Goal: Task Accomplishment & Management: Manage account settings

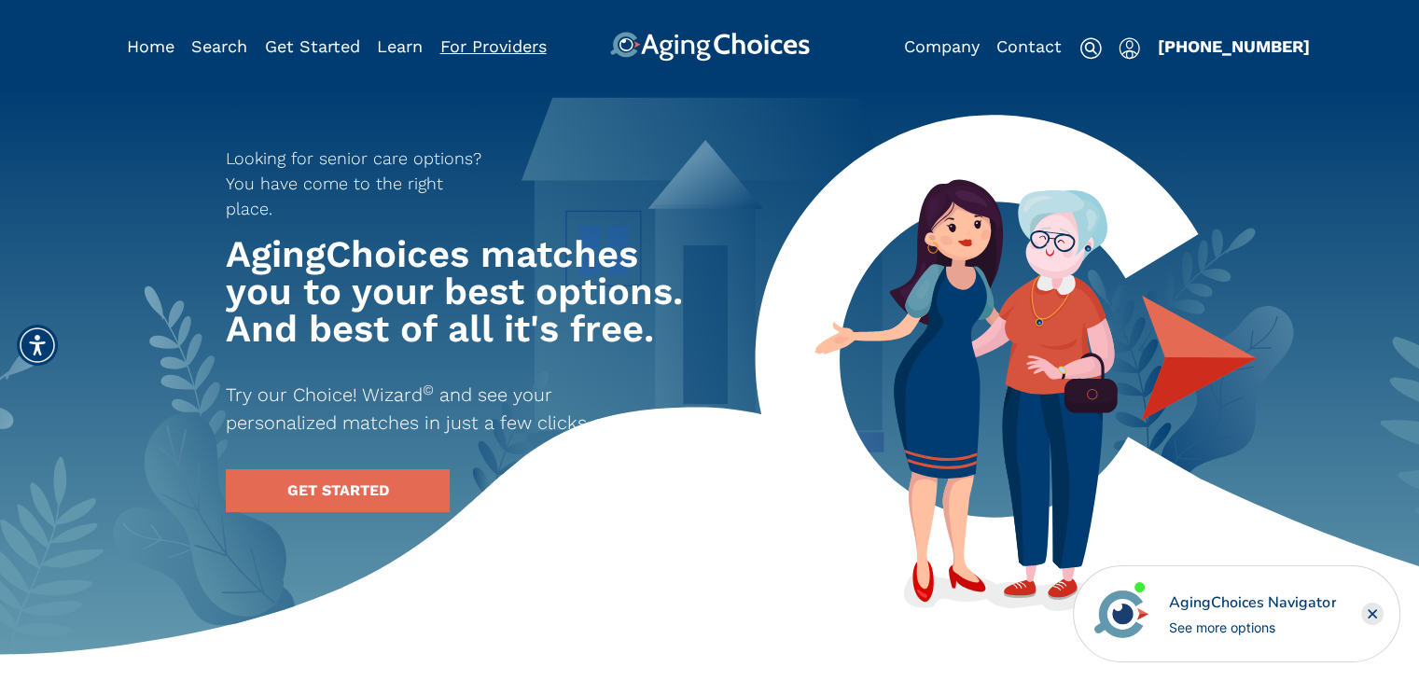
click at [524, 46] on link "For Providers" at bounding box center [493, 46] width 106 height 20
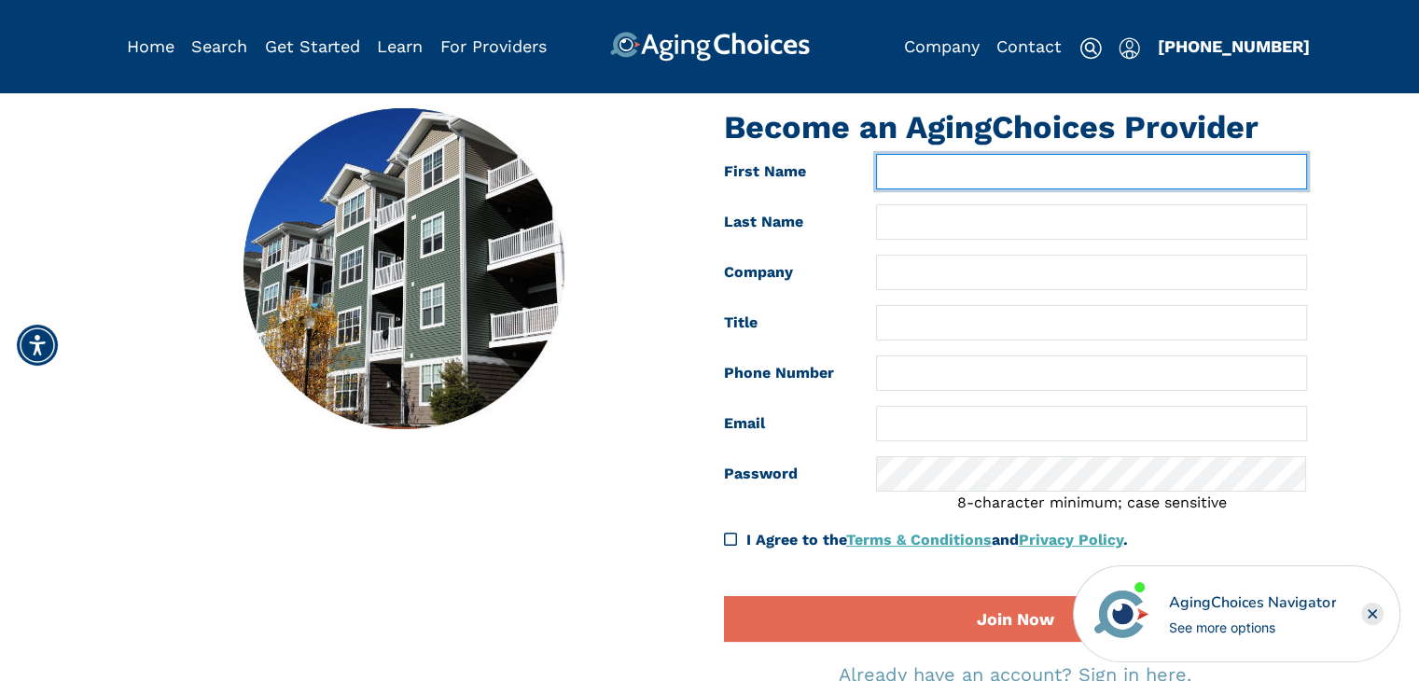
click at [907, 180] on input "text" at bounding box center [1091, 171] width 430 height 35
type input "[PERSON_NAME]"
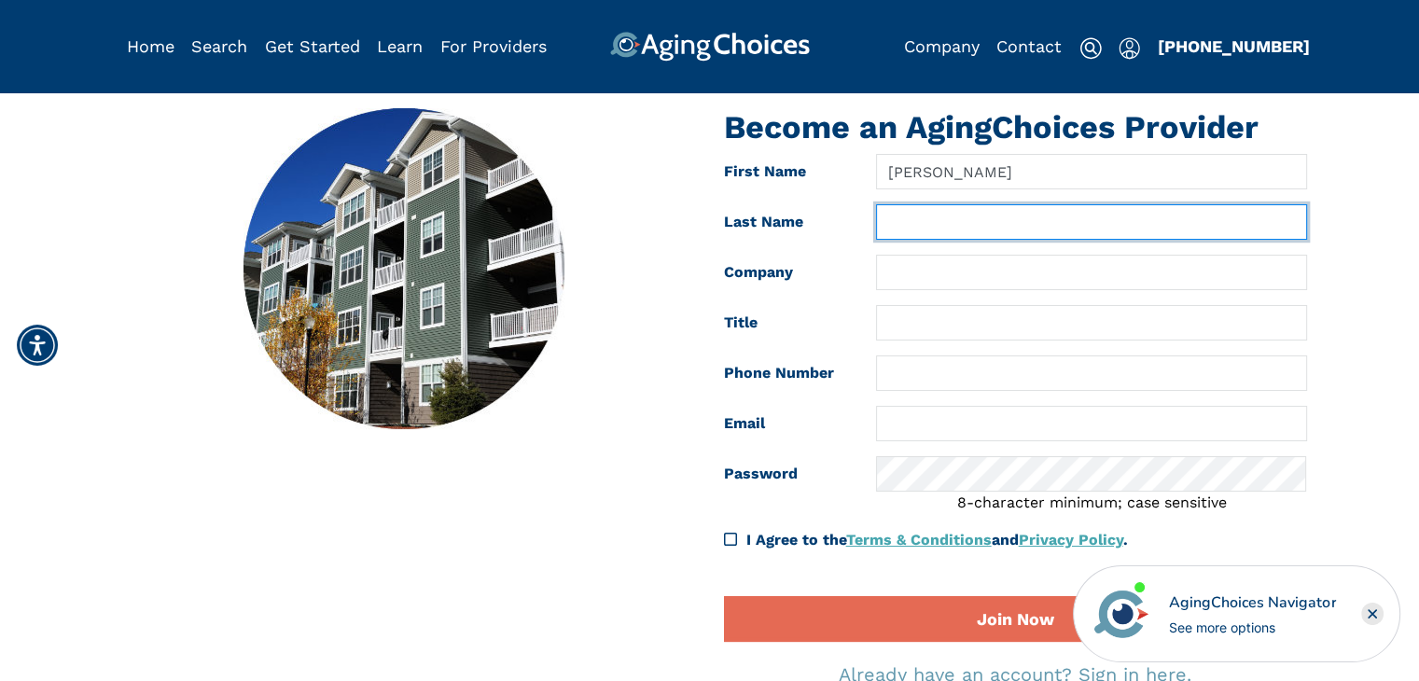
click at [936, 223] on input "text" at bounding box center [1091, 221] width 430 height 35
type input "[PERSON_NAME]"
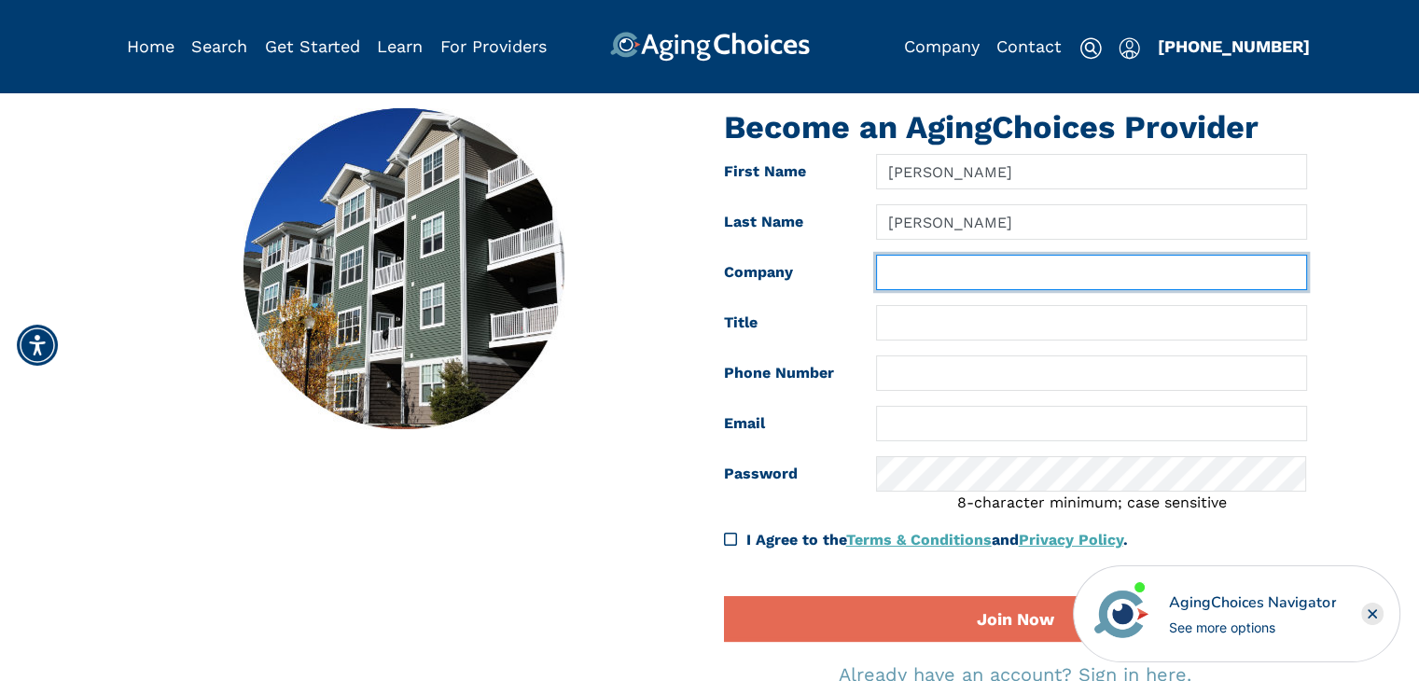
click at [934, 265] on input "text" at bounding box center [1091, 272] width 430 height 35
type input "[PERSON_NAME] Caregivers LLC"
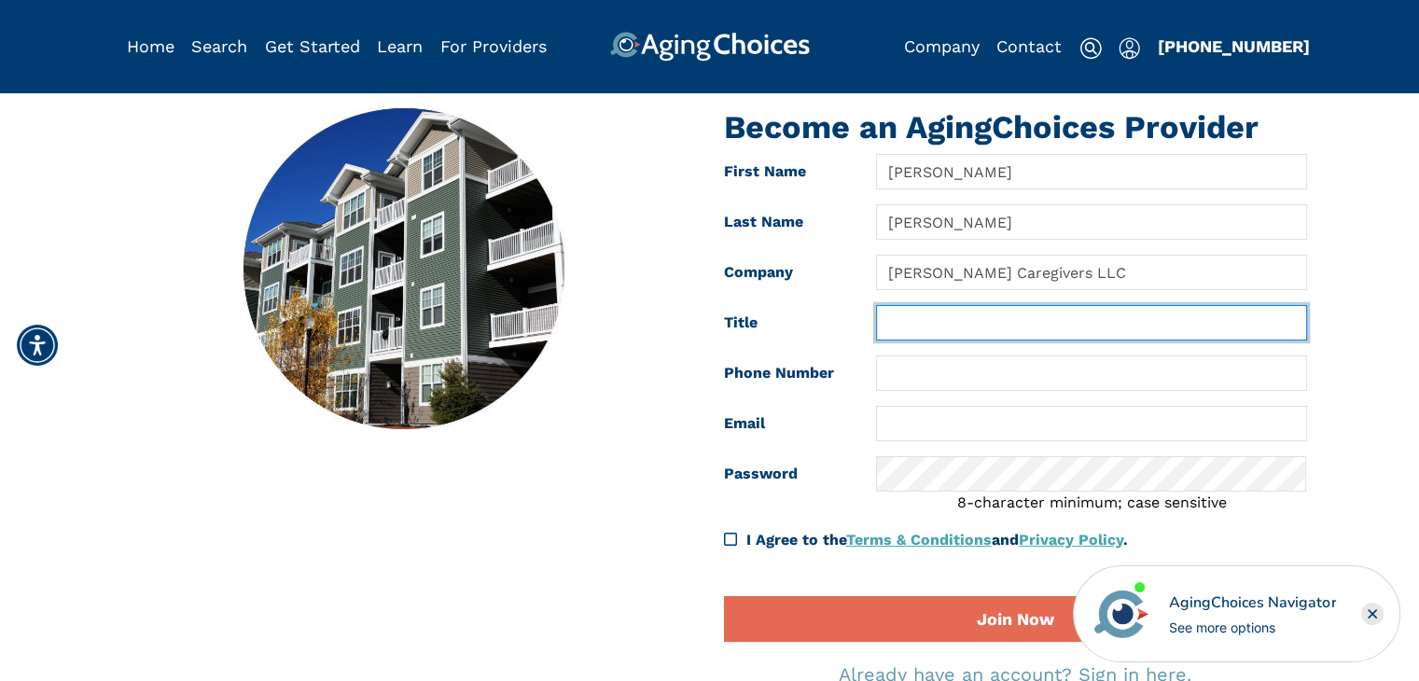
click at [930, 341] on input "text" at bounding box center [1091, 322] width 430 height 35
type input "Owner"
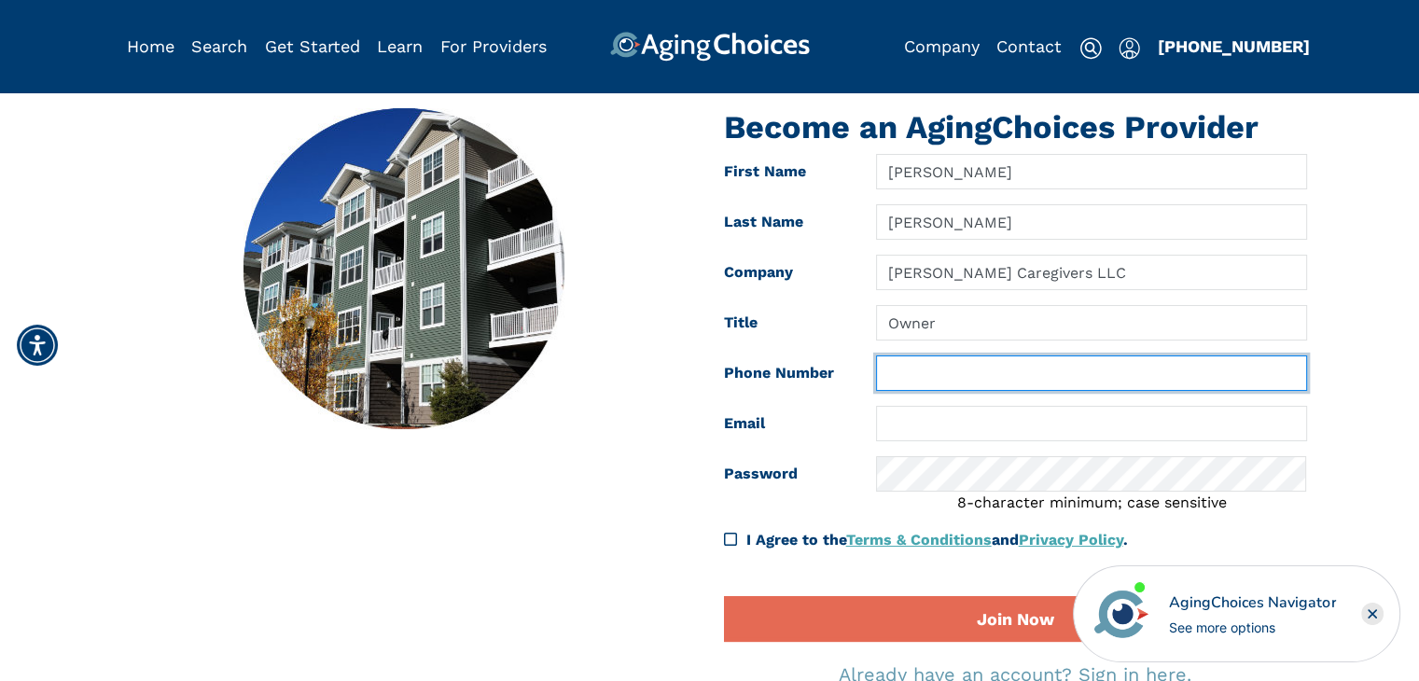
click at [907, 363] on input "text" at bounding box center [1091, 373] width 430 height 35
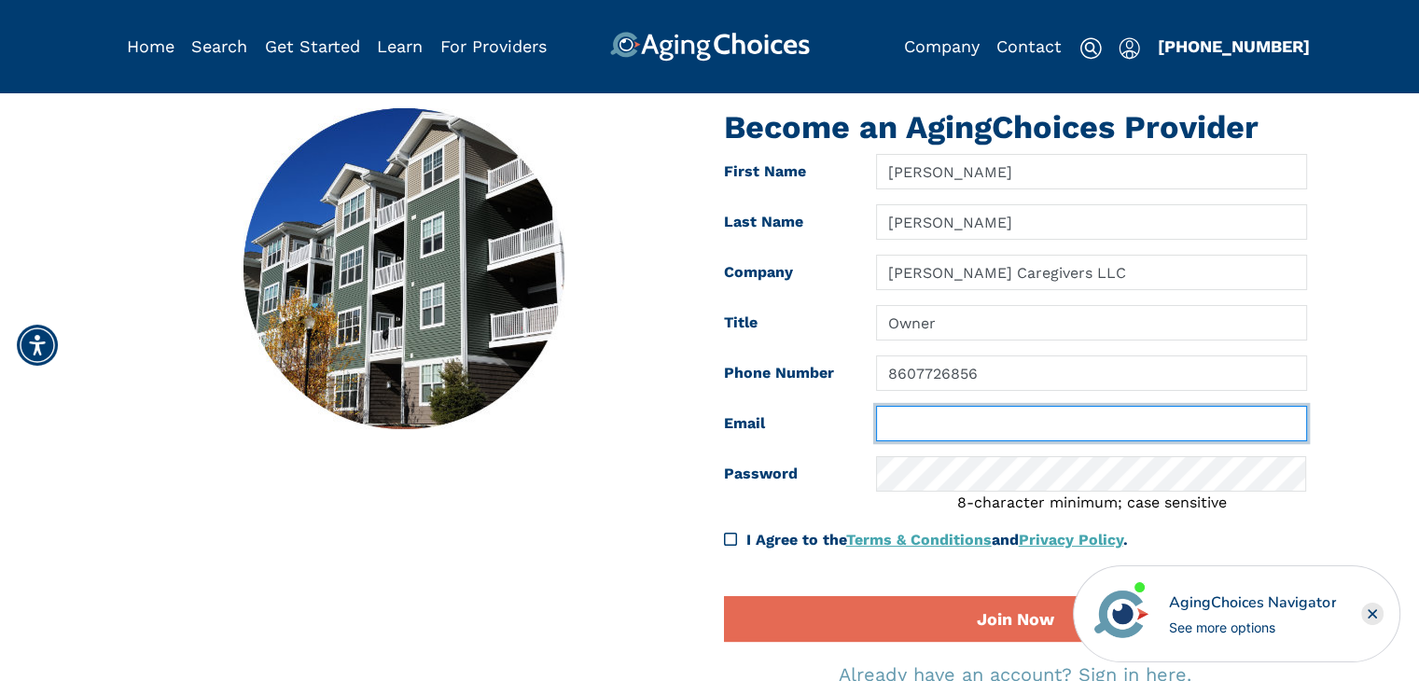
type input "[PHONE_NUMBER]"
click at [1000, 434] on input "text" at bounding box center [1091, 423] width 430 height 35
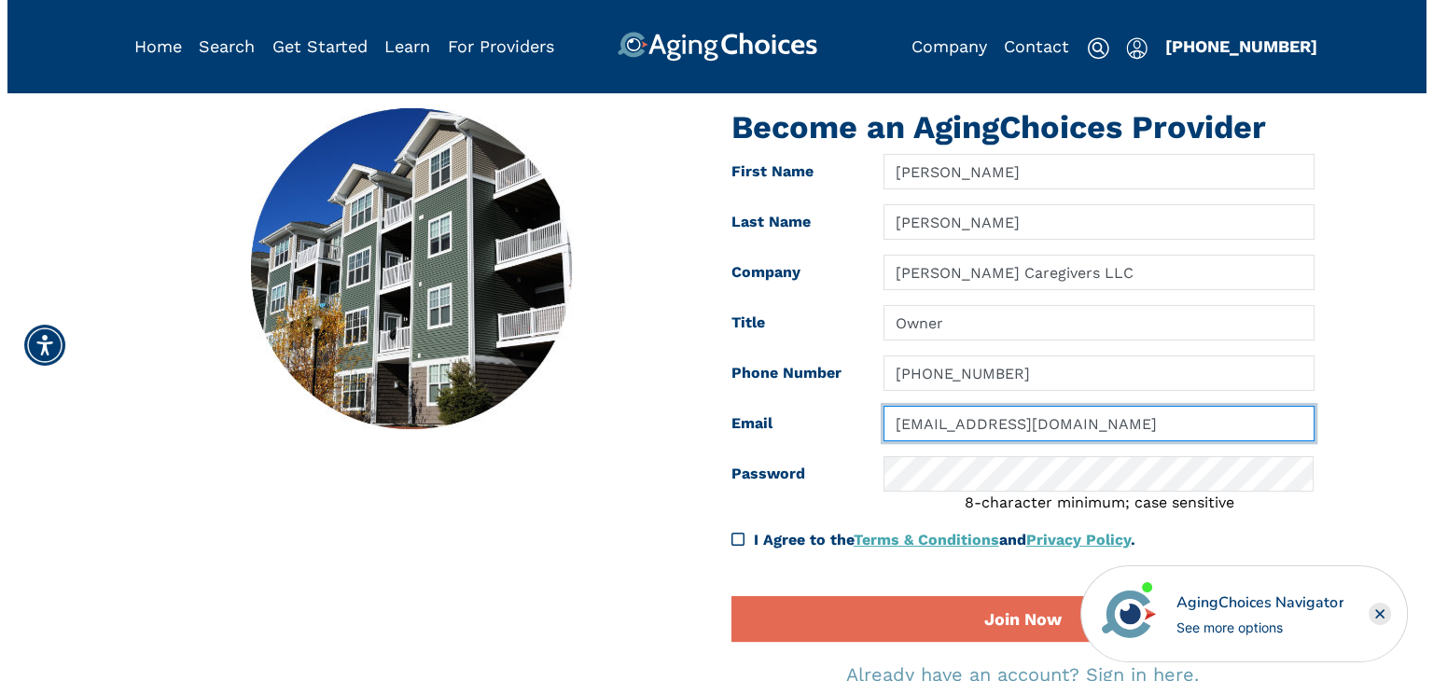
scroll to position [93, 0]
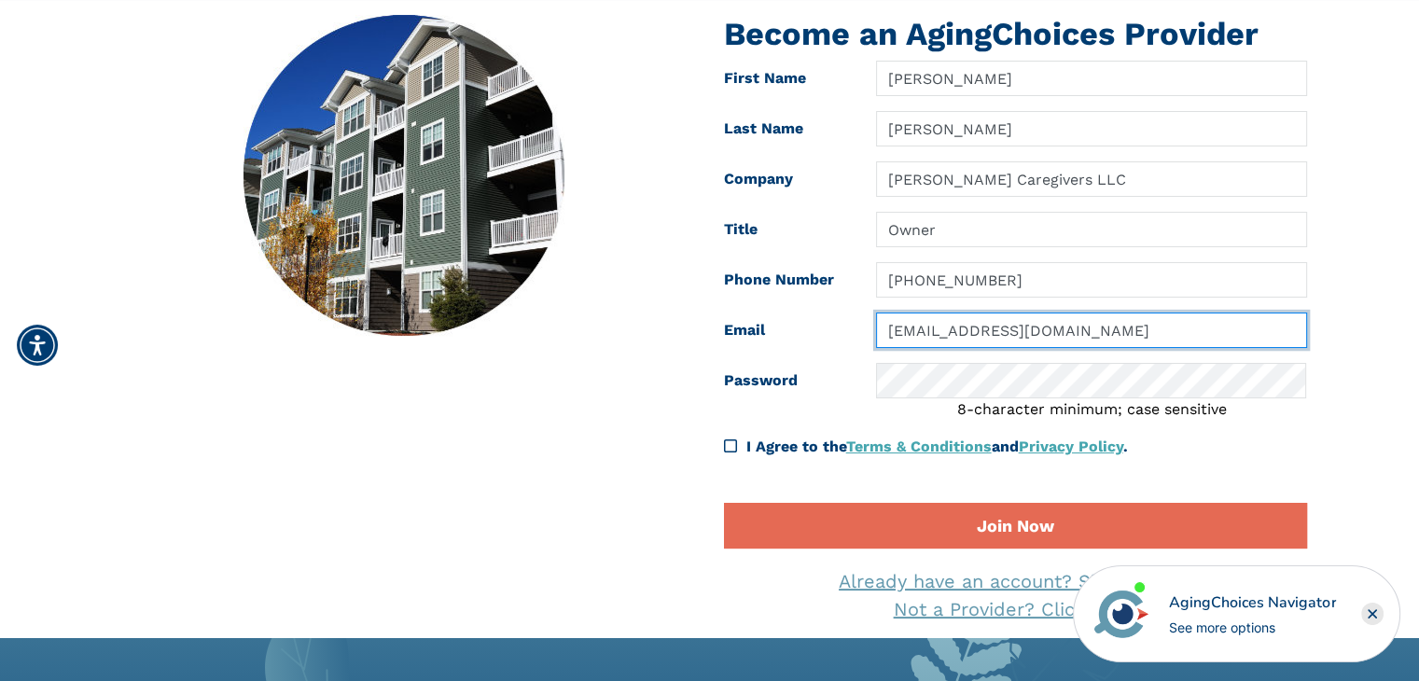
type input "[EMAIL_ADDRESS][DOMAIN_NAME]"
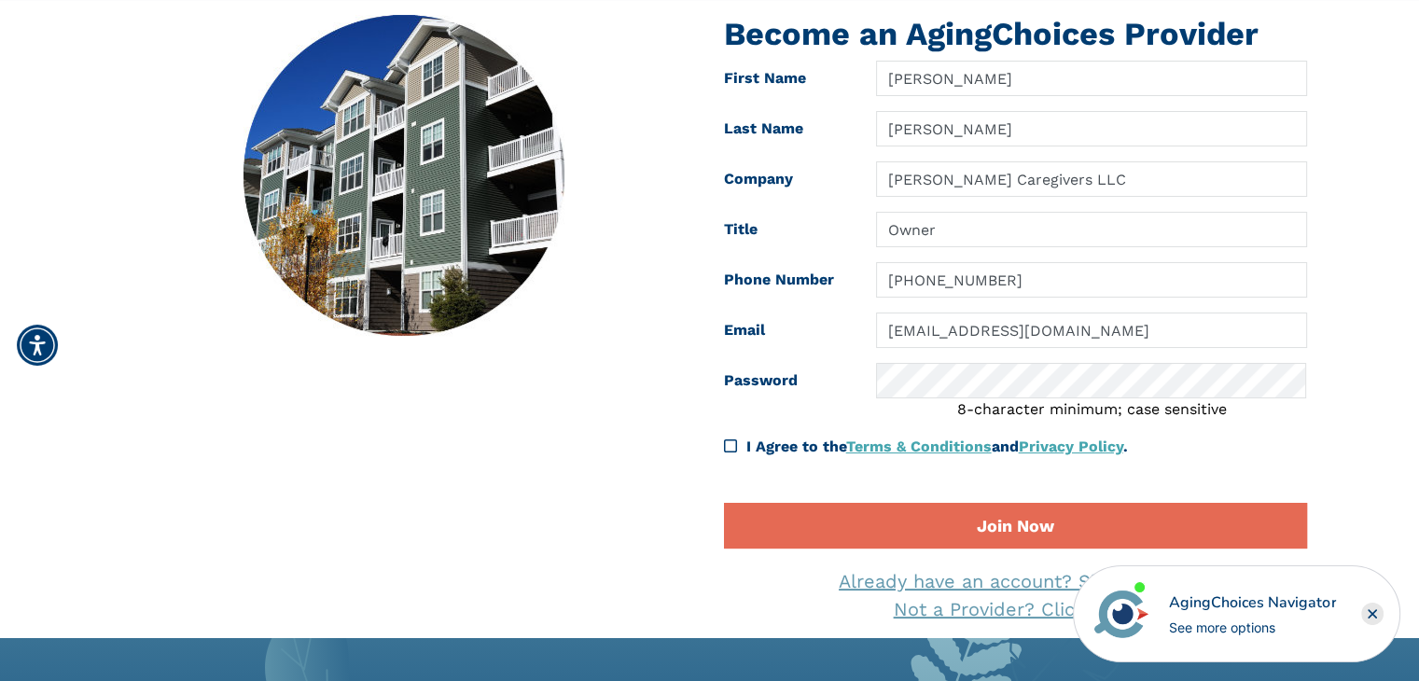
click at [733, 449] on icon at bounding box center [730, 446] width 13 height 15
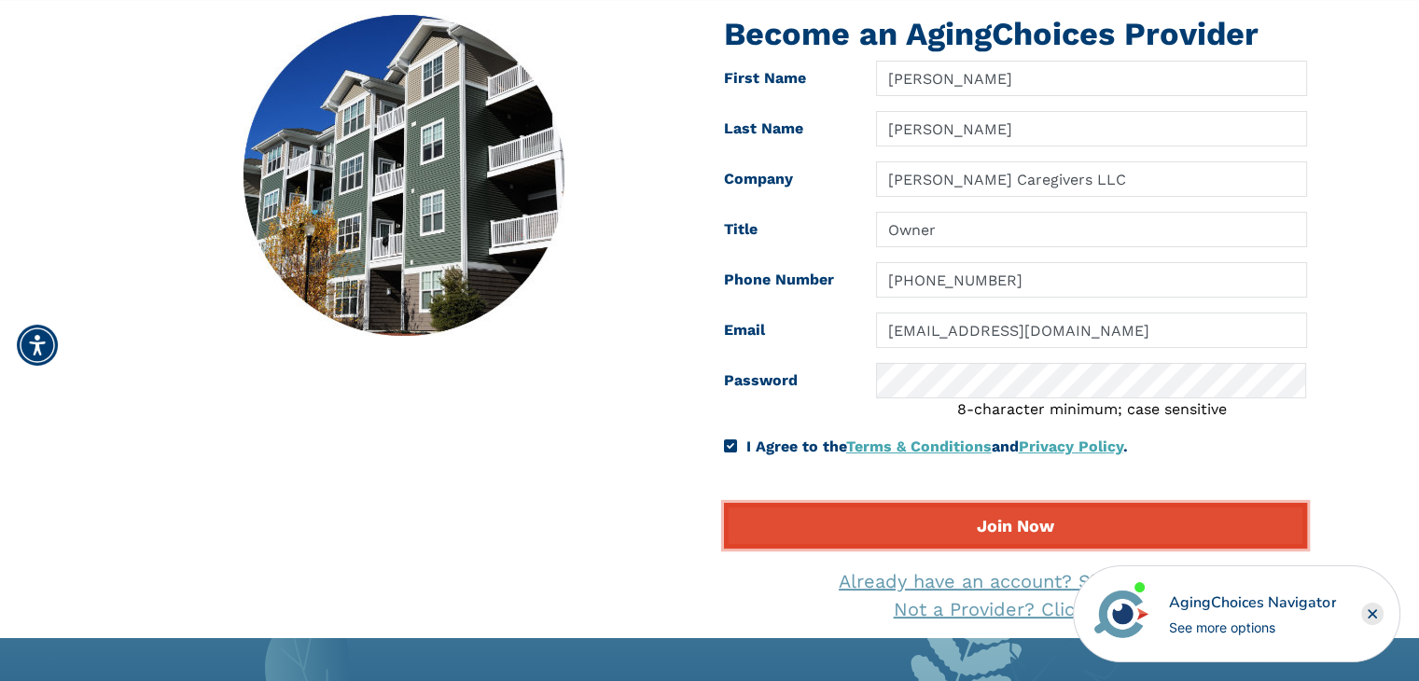
click at [985, 519] on button "Join Now" at bounding box center [1015, 526] width 583 height 46
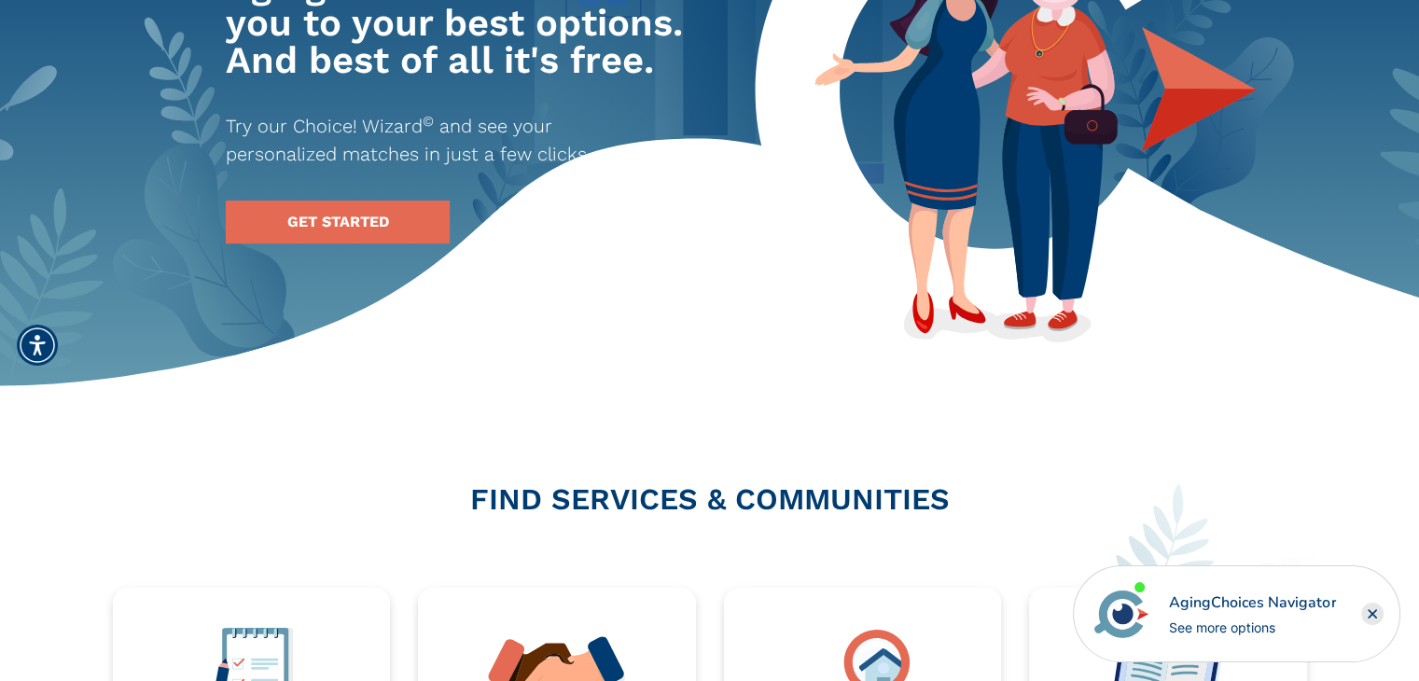
scroll to position [93, 0]
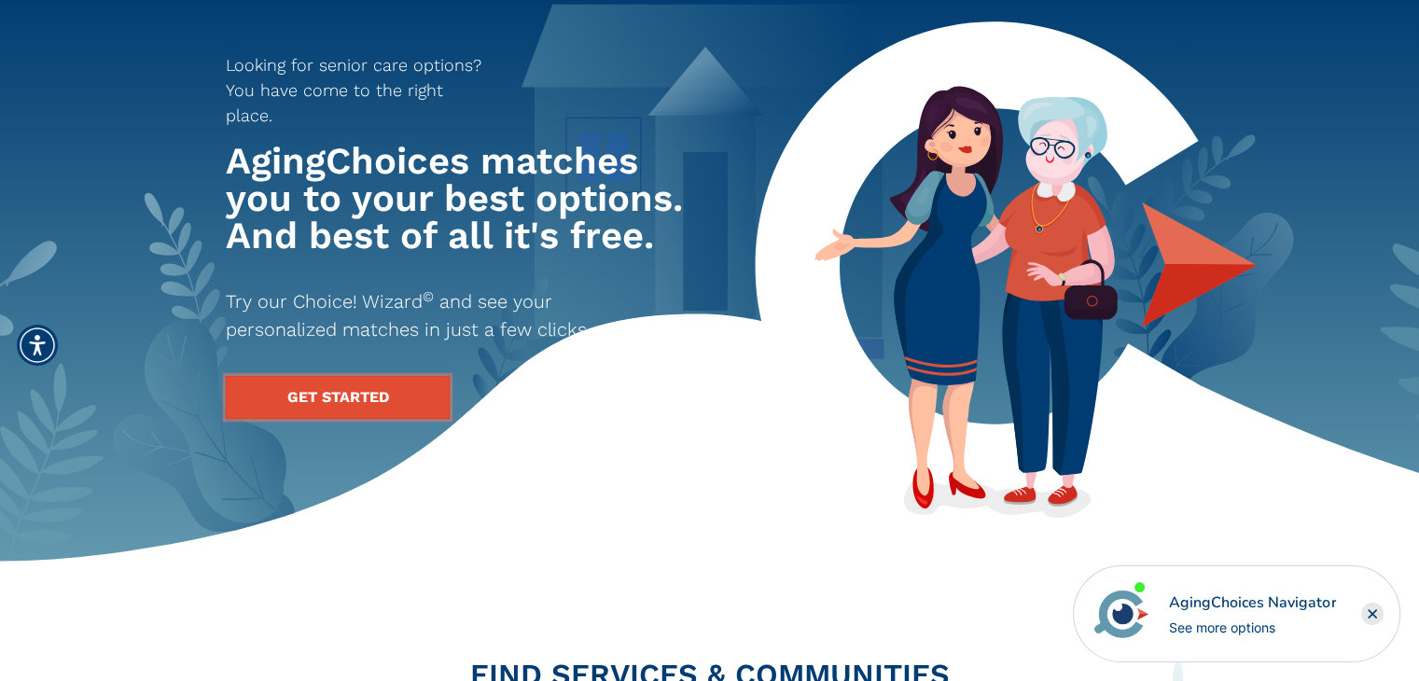
click at [366, 376] on link "GET STARTED" at bounding box center [338, 397] width 224 height 43
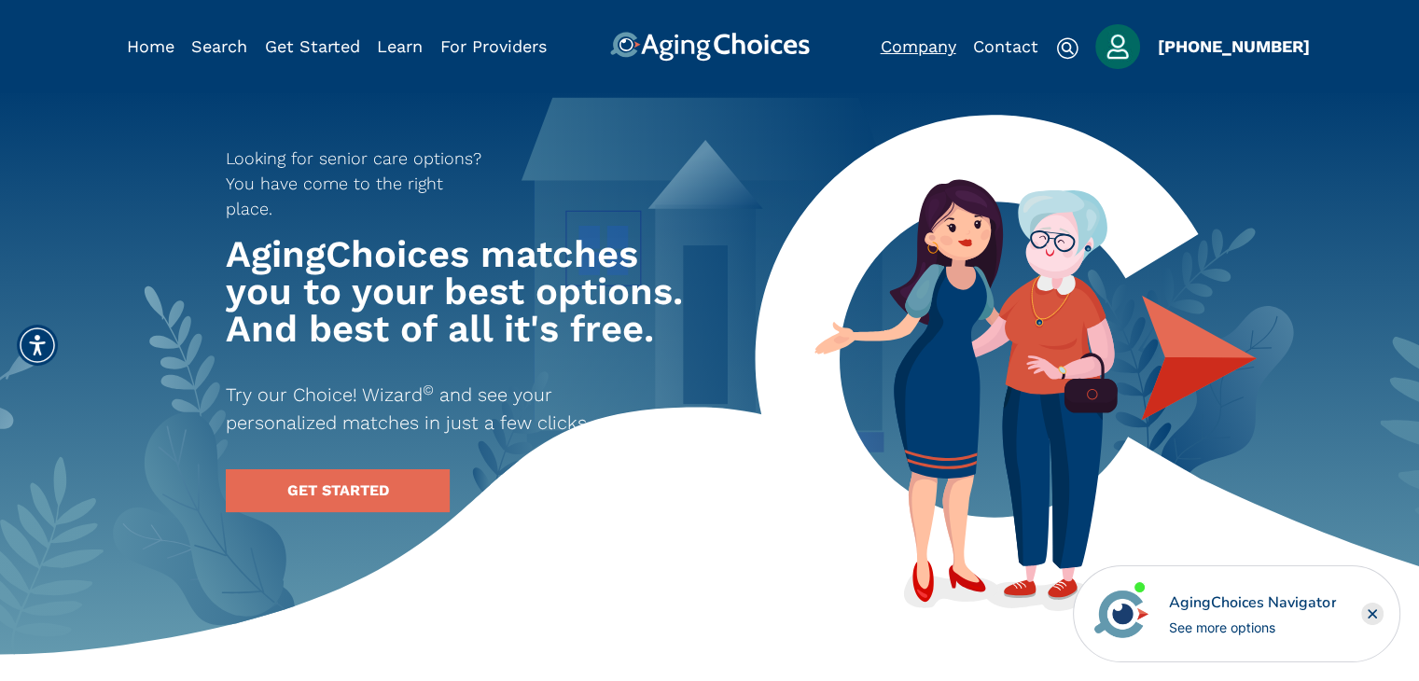
click at [926, 46] on link "Company" at bounding box center [919, 46] width 76 height 20
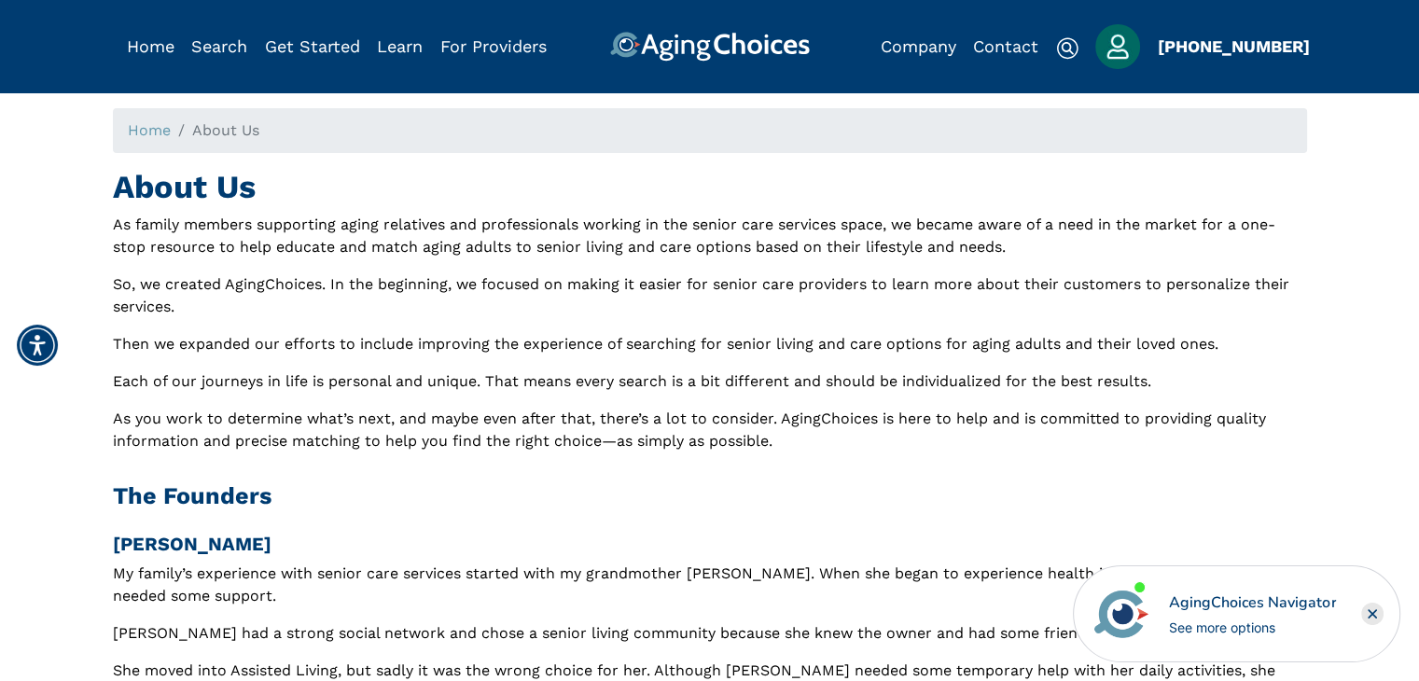
click at [1124, 50] on img "Popover trigger" at bounding box center [1118, 46] width 45 height 45
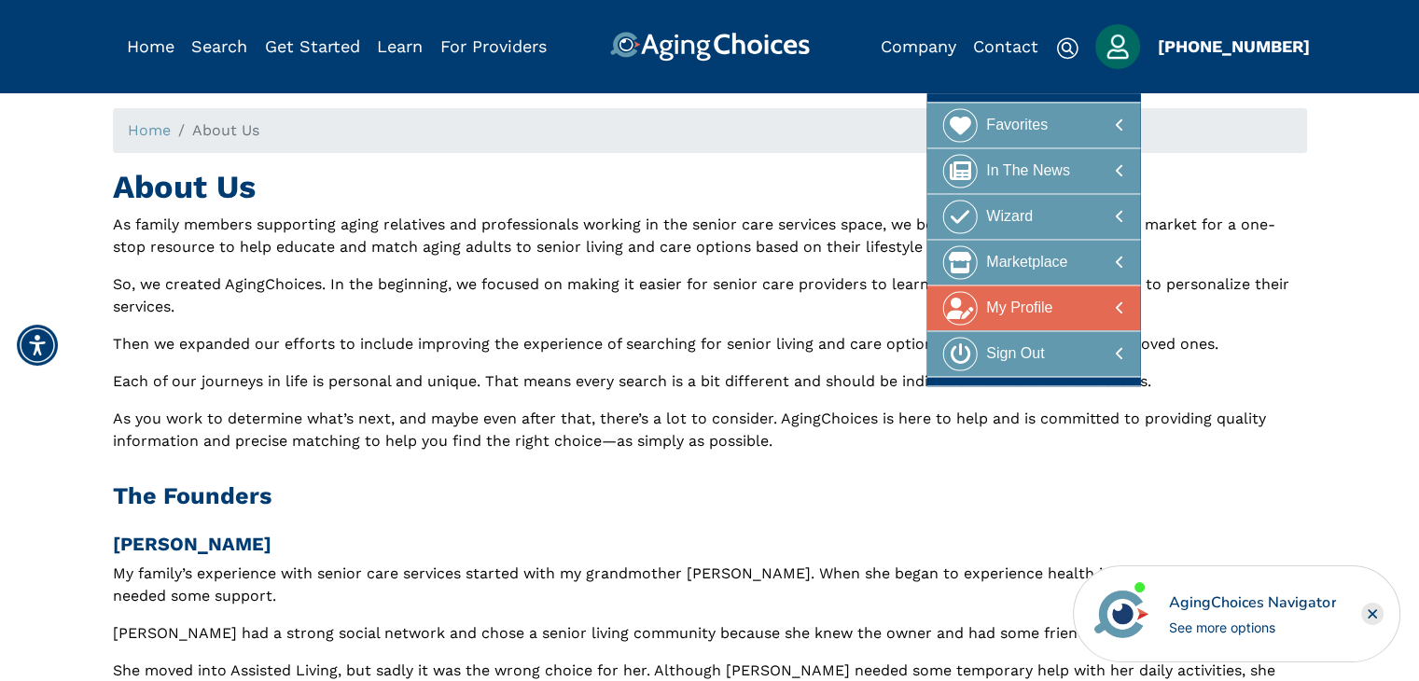
click at [1099, 297] on div at bounding box center [1033, 308] width 181 height 35
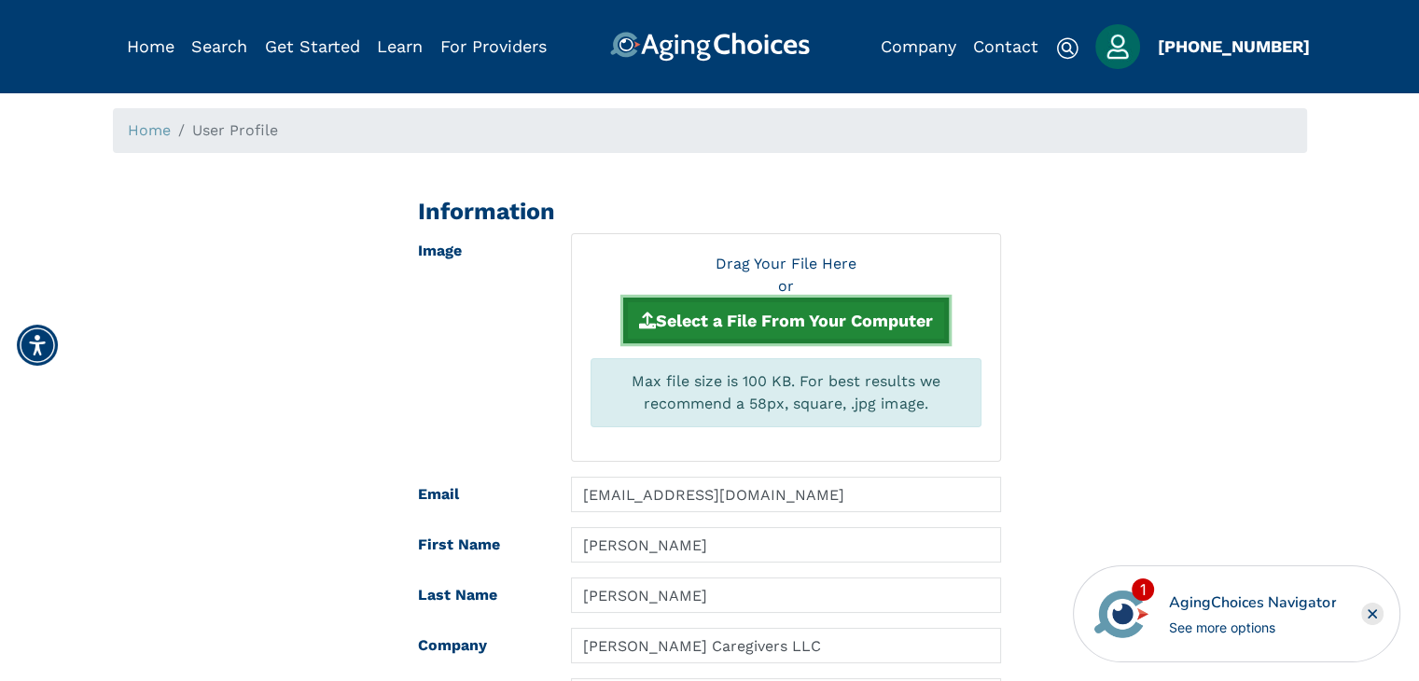
click at [789, 314] on button "Select a File From Your Computer" at bounding box center [786, 321] width 326 height 46
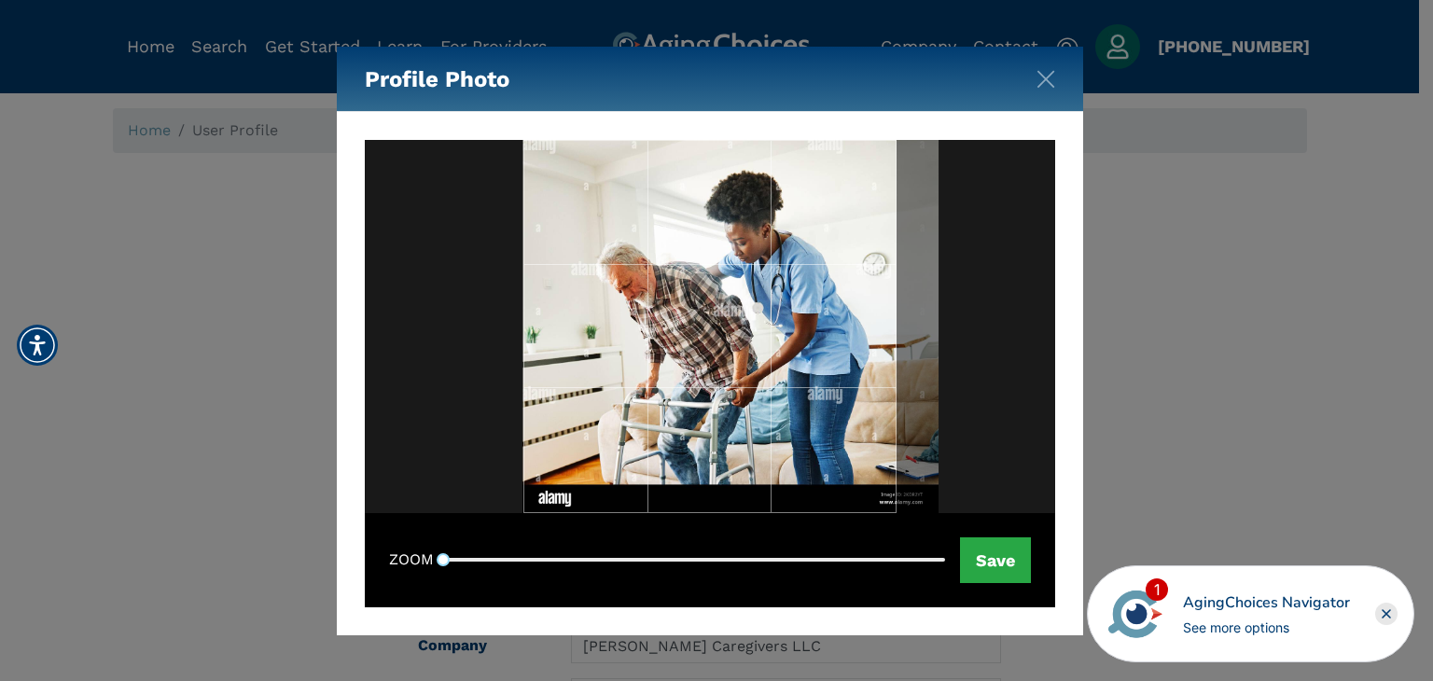
drag, startPoint x: 709, startPoint y: 309, endPoint x: 747, endPoint y: 312, distance: 37.4
click at [747, 312] on div at bounding box center [710, 326] width 373 height 373
drag, startPoint x: 689, startPoint y: 509, endPoint x: 689, endPoint y: 483, distance: 25.2
click at [689, 483] on div at bounding box center [710, 326] width 373 height 373
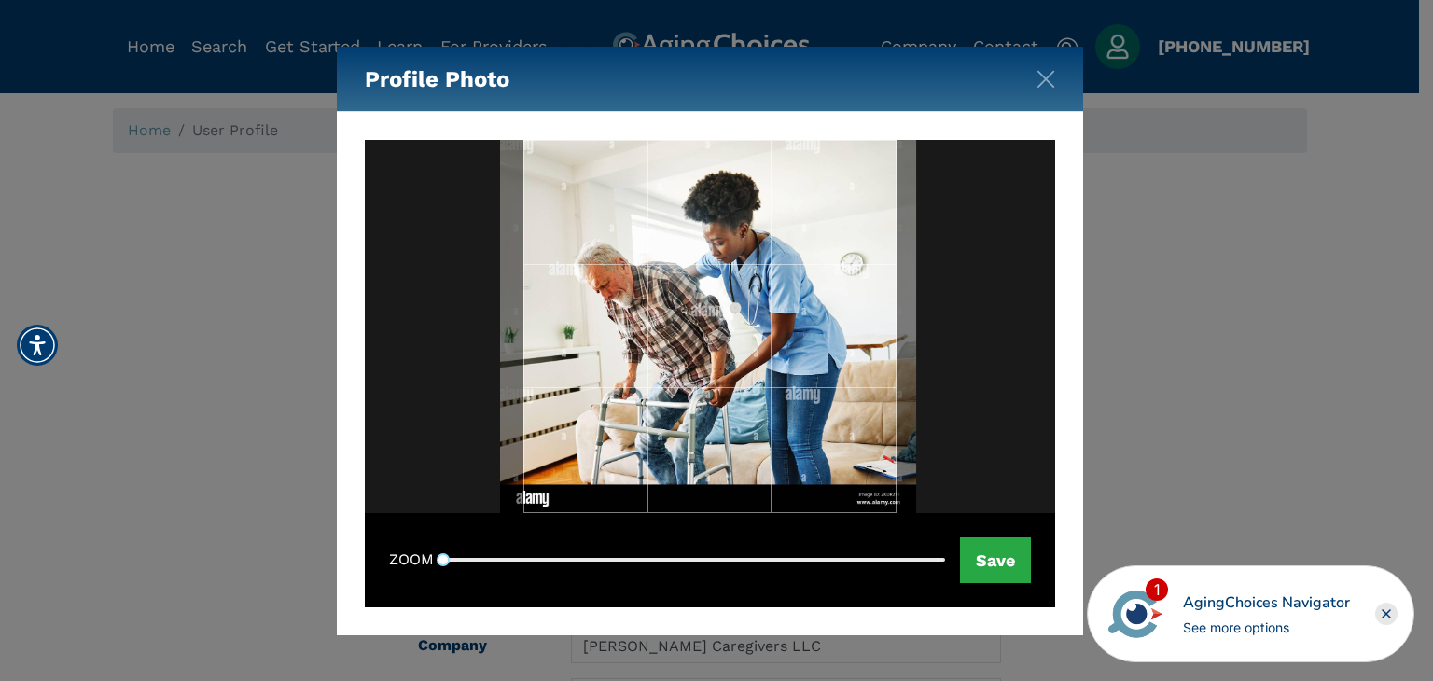
drag, startPoint x: 888, startPoint y: 500, endPoint x: 869, endPoint y: 501, distance: 19.6
click at [869, 501] on div at bounding box center [710, 326] width 373 height 373
click at [1015, 567] on button "Save" at bounding box center [995, 561] width 71 height 46
